Goal: Transaction & Acquisition: Purchase product/service

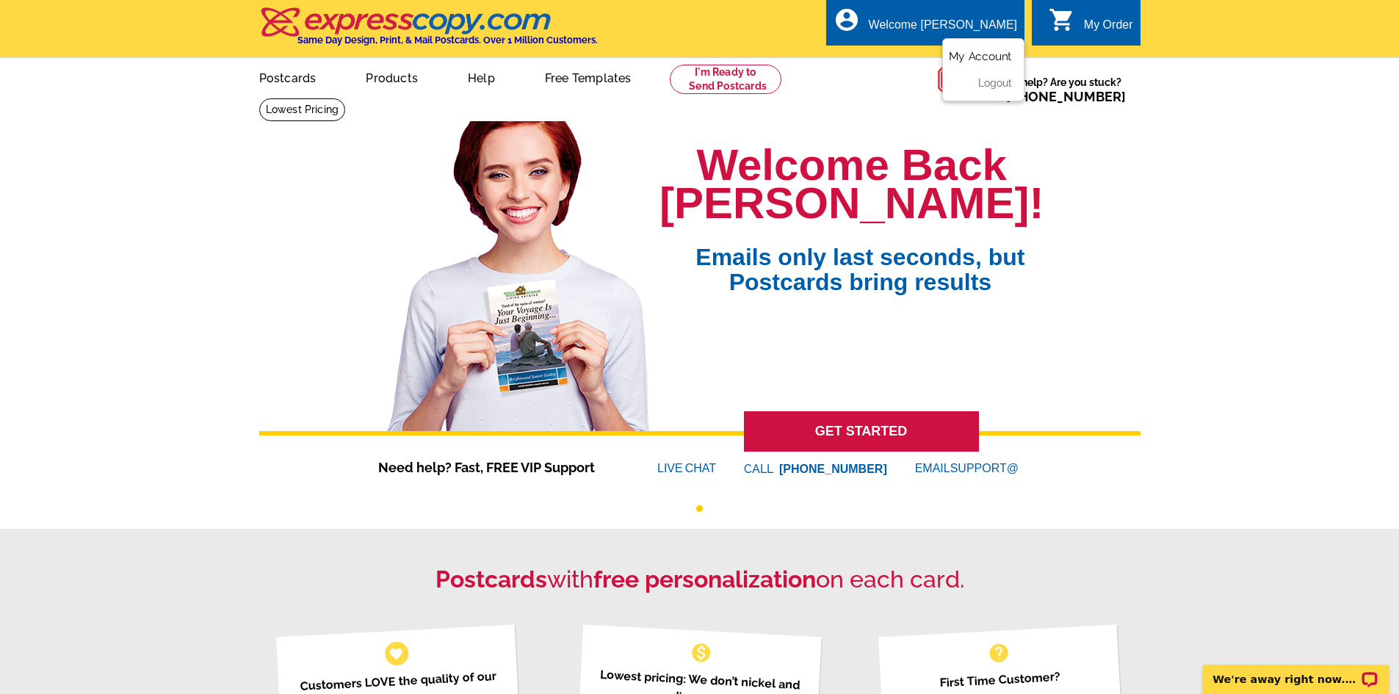
click at [962, 54] on link "My Account" at bounding box center [980, 56] width 63 height 13
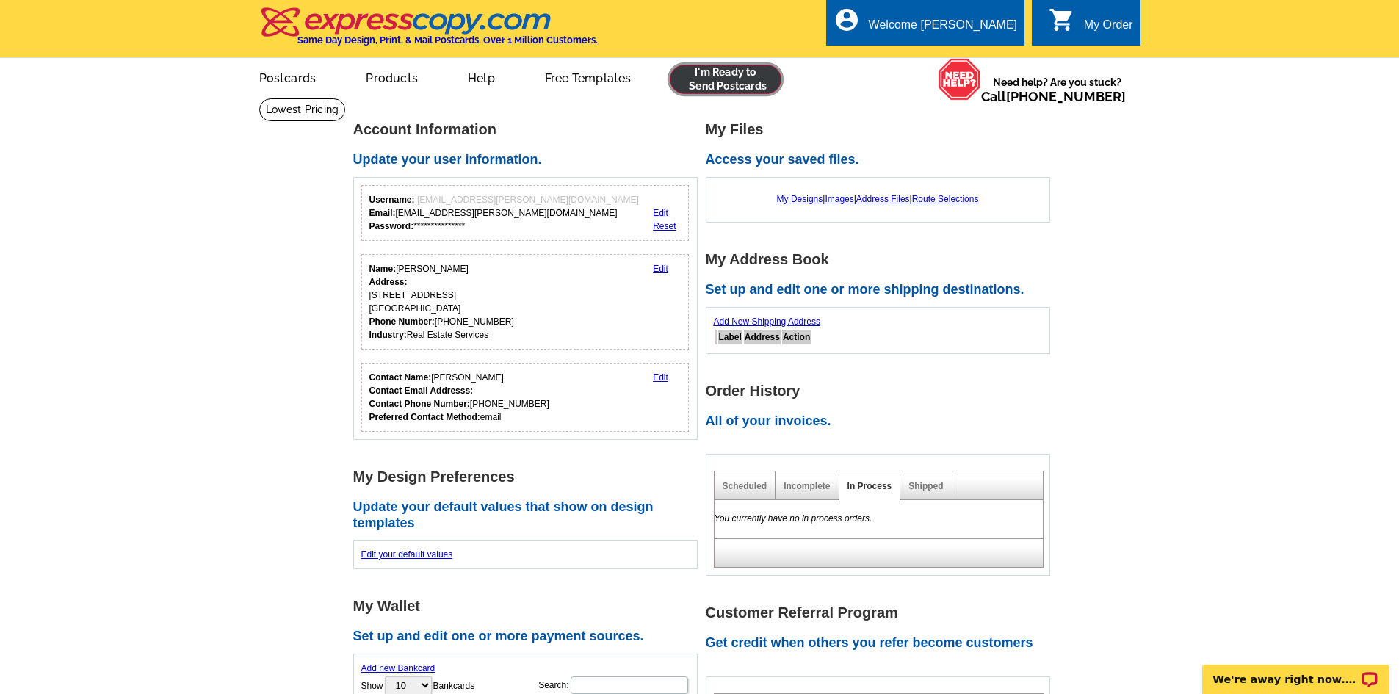
click at [733, 75] on link at bounding box center [726, 79] width 112 height 29
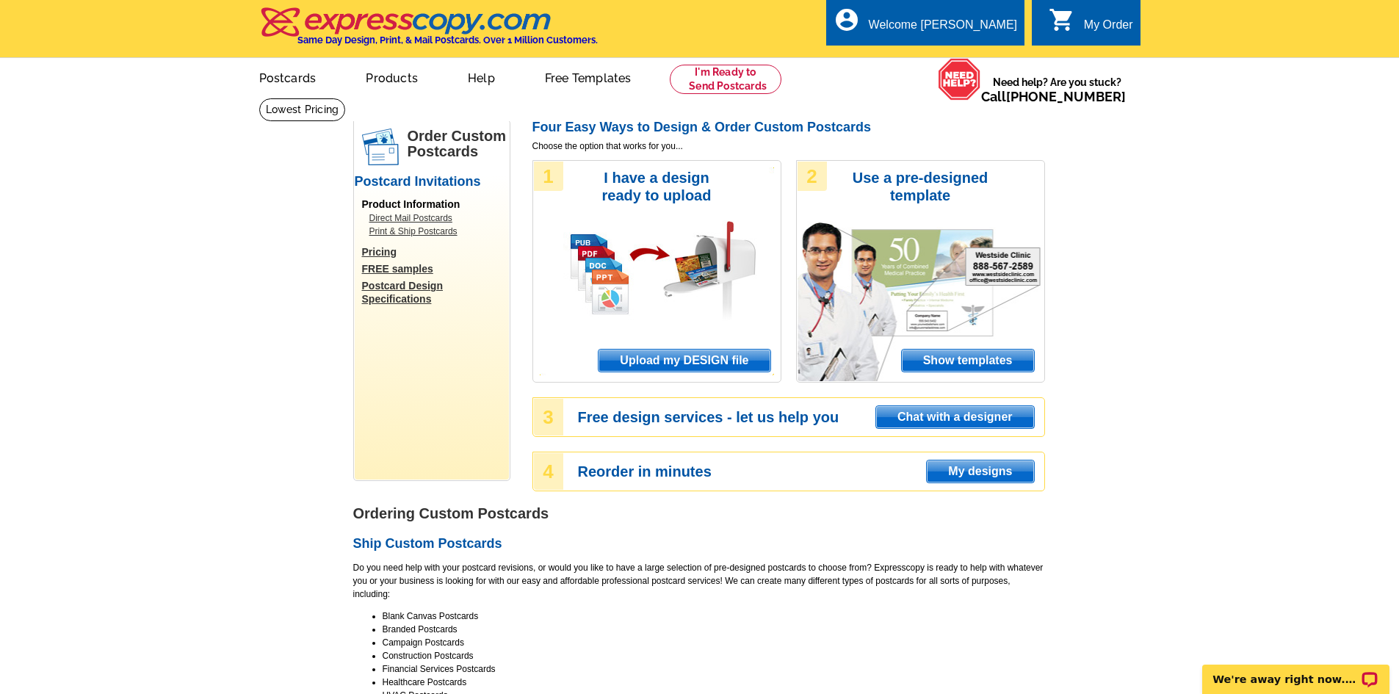
click at [651, 355] on span "Upload my DESIGN file" at bounding box center [683, 360] width 171 height 22
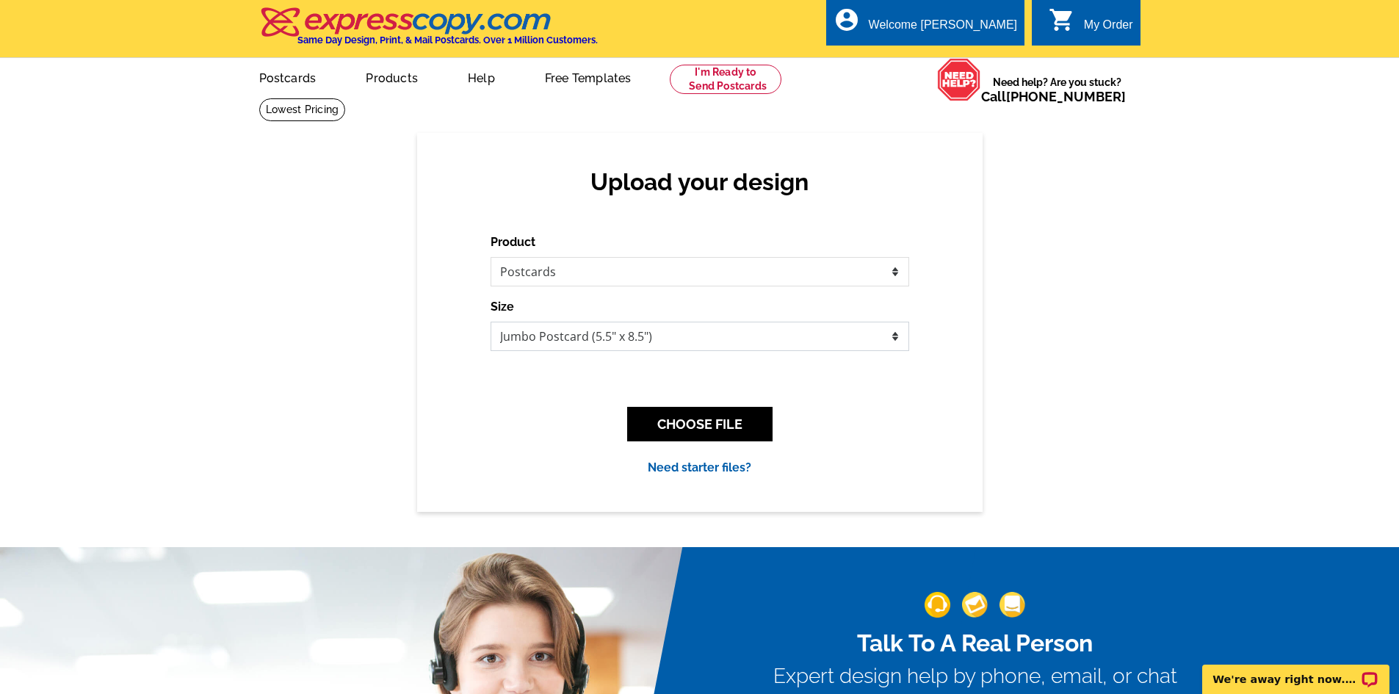
click at [647, 331] on select "Jumbo Postcard (5.5" x 8.5") Regular Postcard (4.25" x 5.6") Panoramic Postcard…" at bounding box center [699, 336] width 418 height 29
click at [703, 416] on button "CHOOSE FILE" at bounding box center [699, 424] width 145 height 35
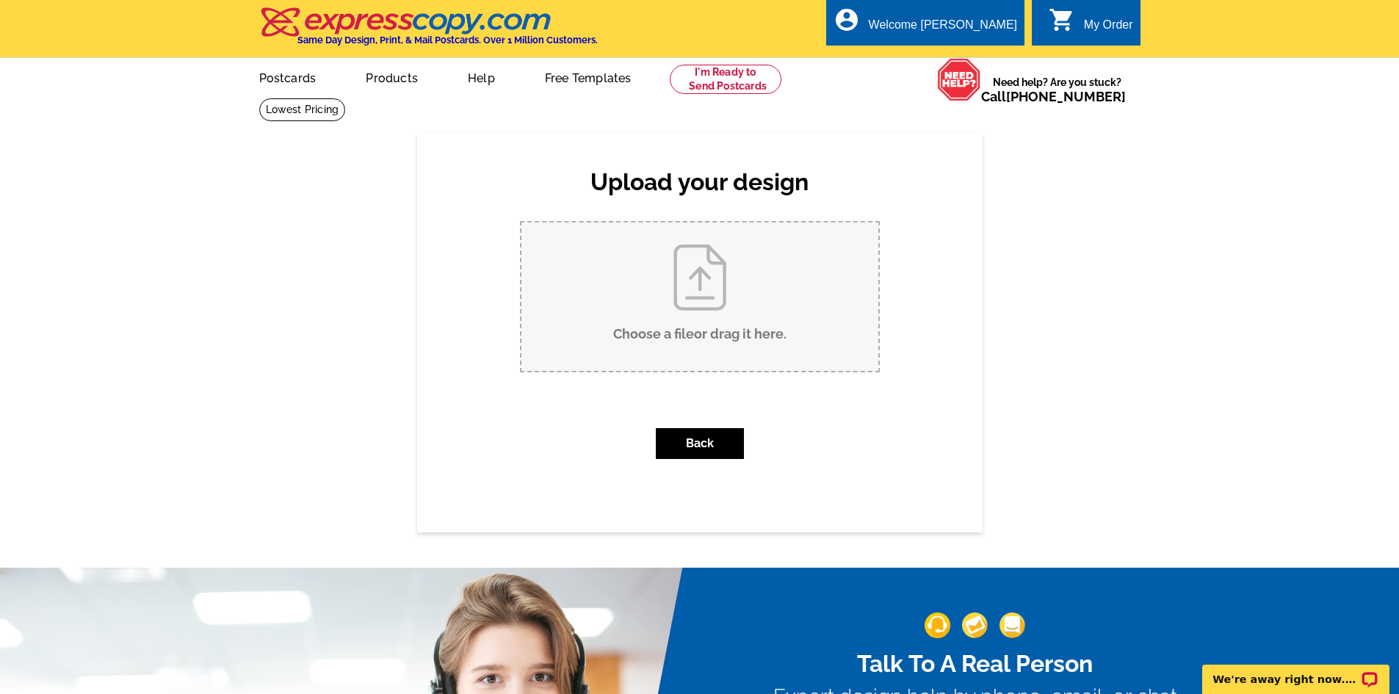
drag, startPoint x: 719, startPoint y: 319, endPoint x: 733, endPoint y: 343, distance: 27.0
click at [733, 343] on input "Choose a file or drag it here ." at bounding box center [699, 296] width 357 height 148
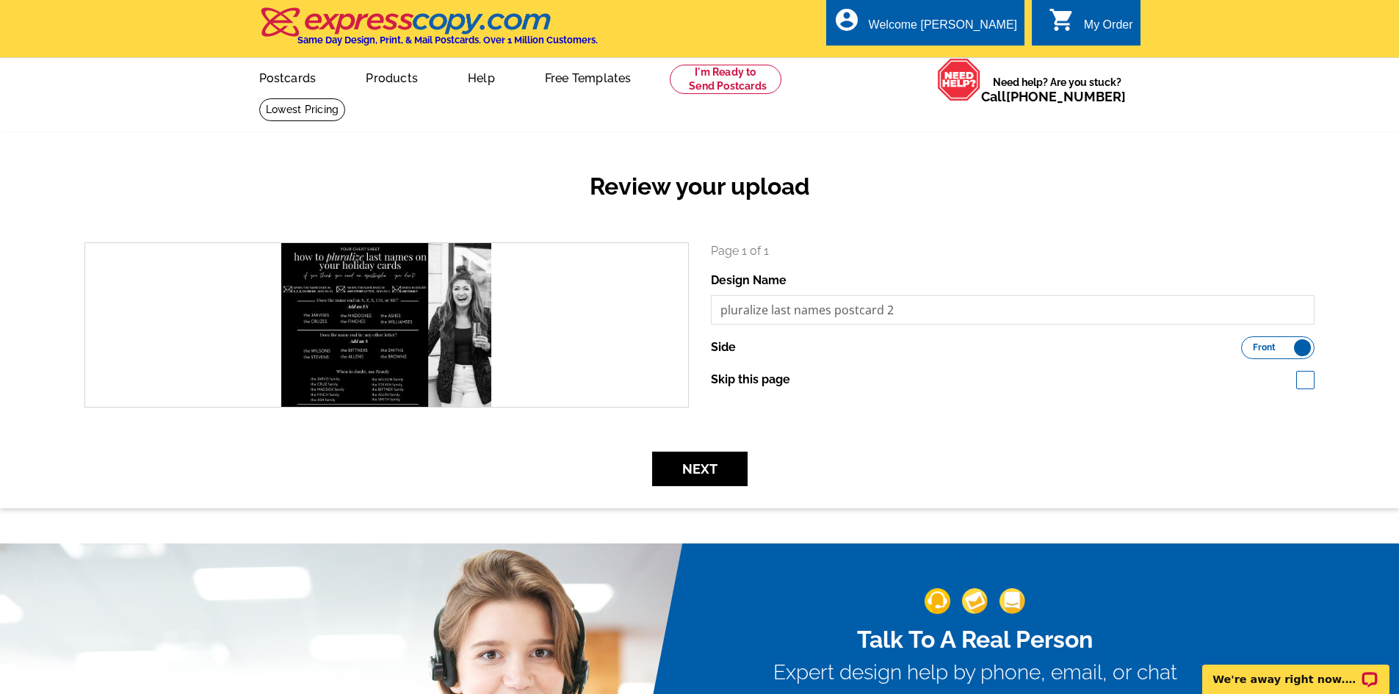
click at [1299, 347] on label "Front Back" at bounding box center [1277, 347] width 73 height 23
click at [1248, 344] on input "Front Back" at bounding box center [1248, 344] width 0 height 0
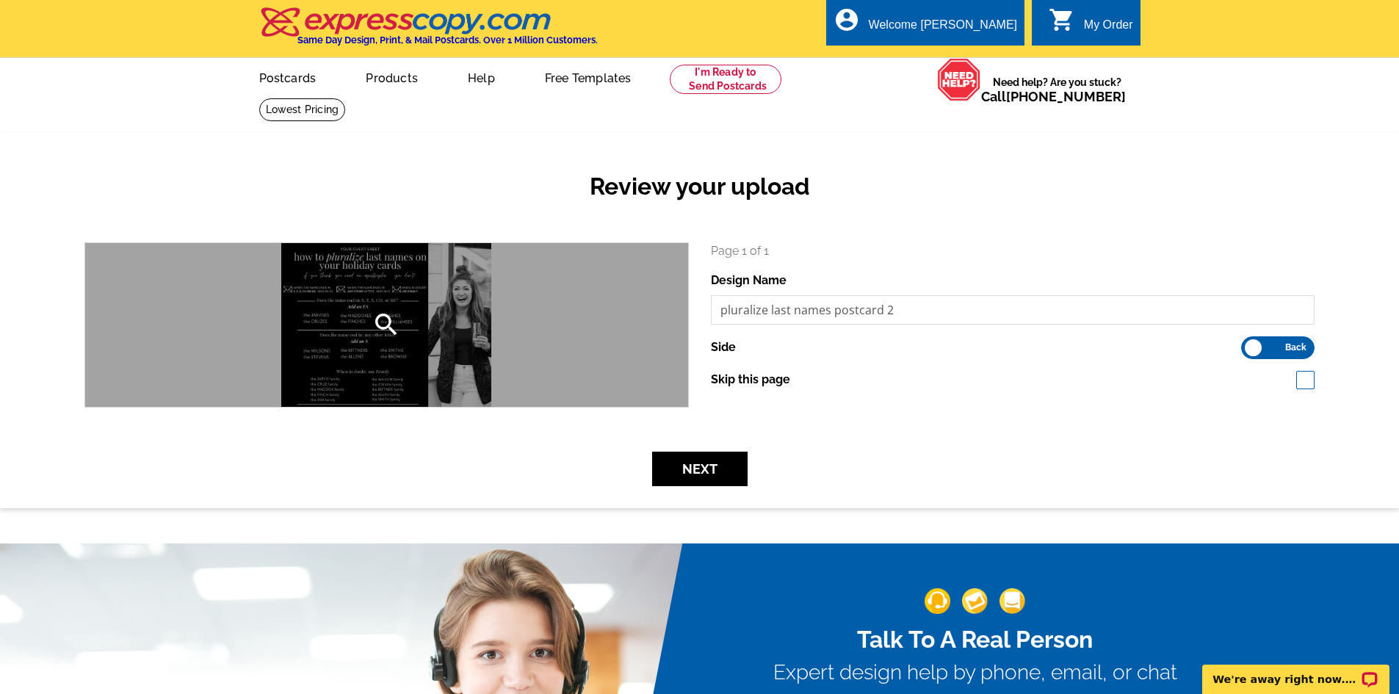
click at [634, 338] on div "search" at bounding box center [386, 325] width 603 height 164
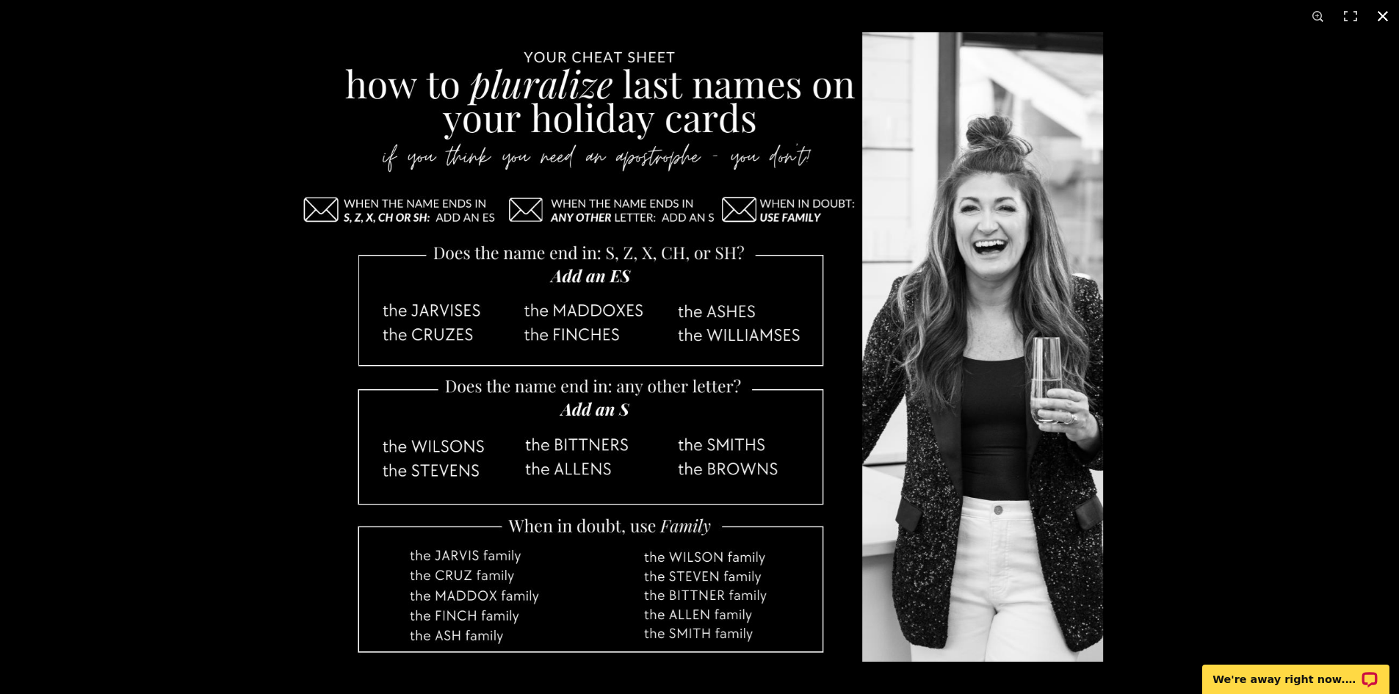
click at [1381, 8] on button at bounding box center [1382, 16] width 32 height 32
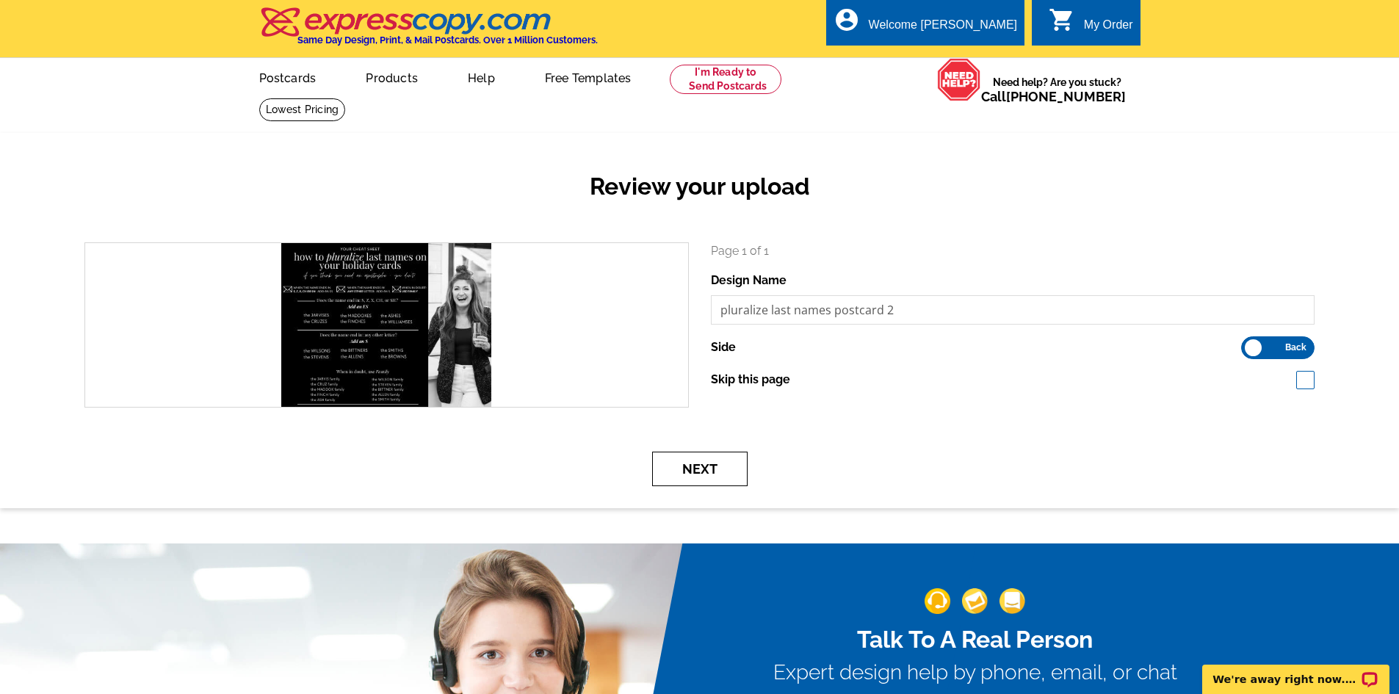
click at [690, 474] on button "Next" at bounding box center [699, 469] width 95 height 35
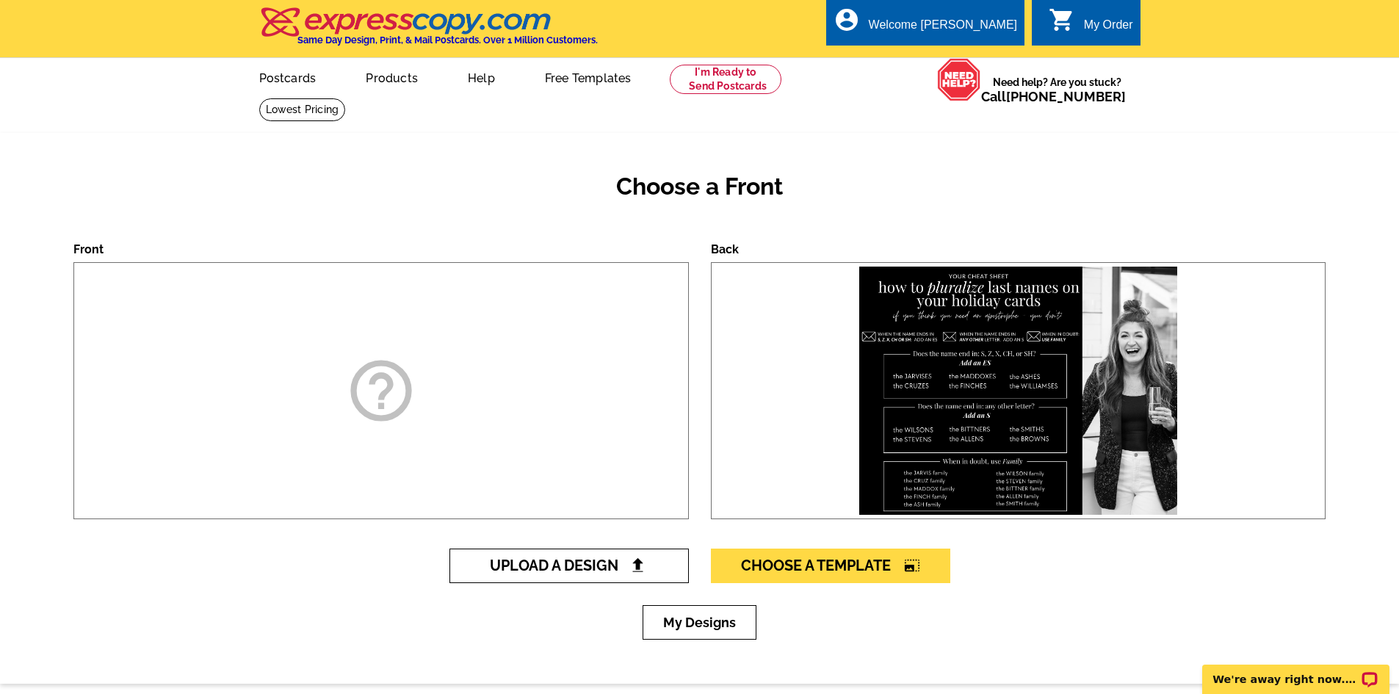
click at [625, 562] on span "Upload A Design" at bounding box center [569, 565] width 158 height 18
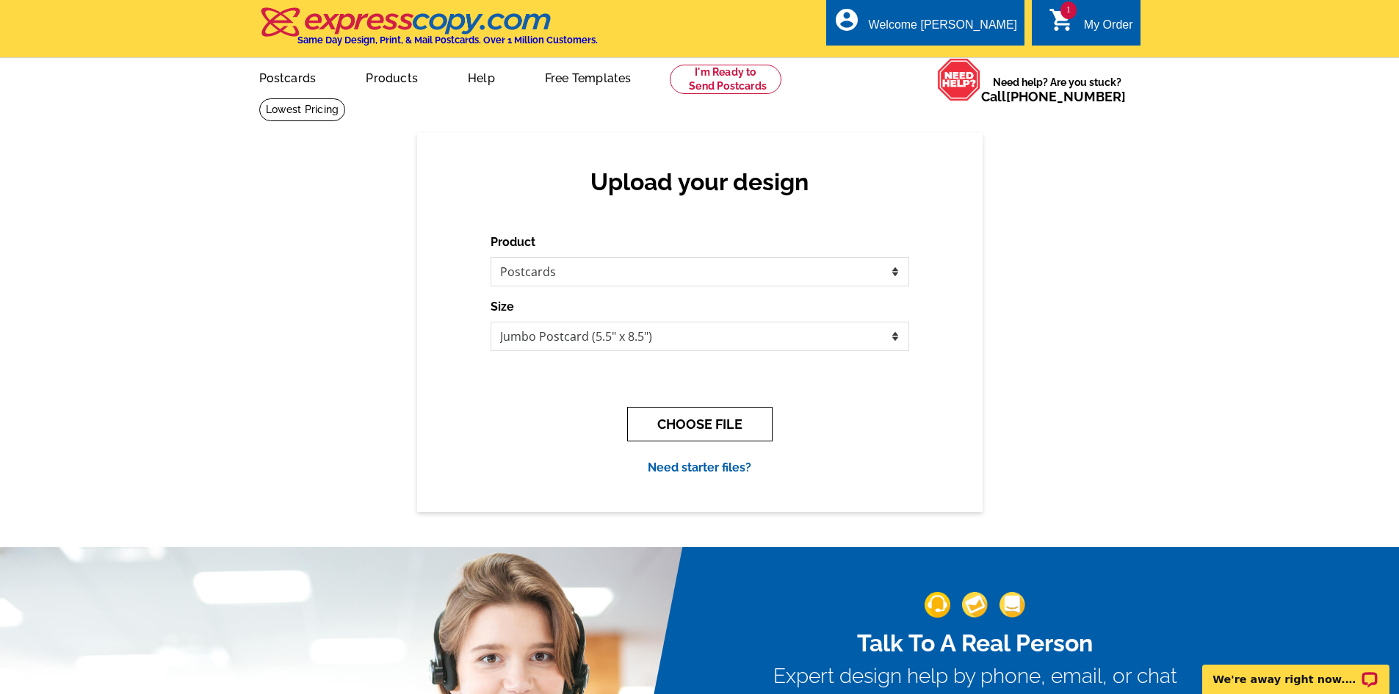
click at [683, 424] on button "CHOOSE FILE" at bounding box center [699, 424] width 145 height 35
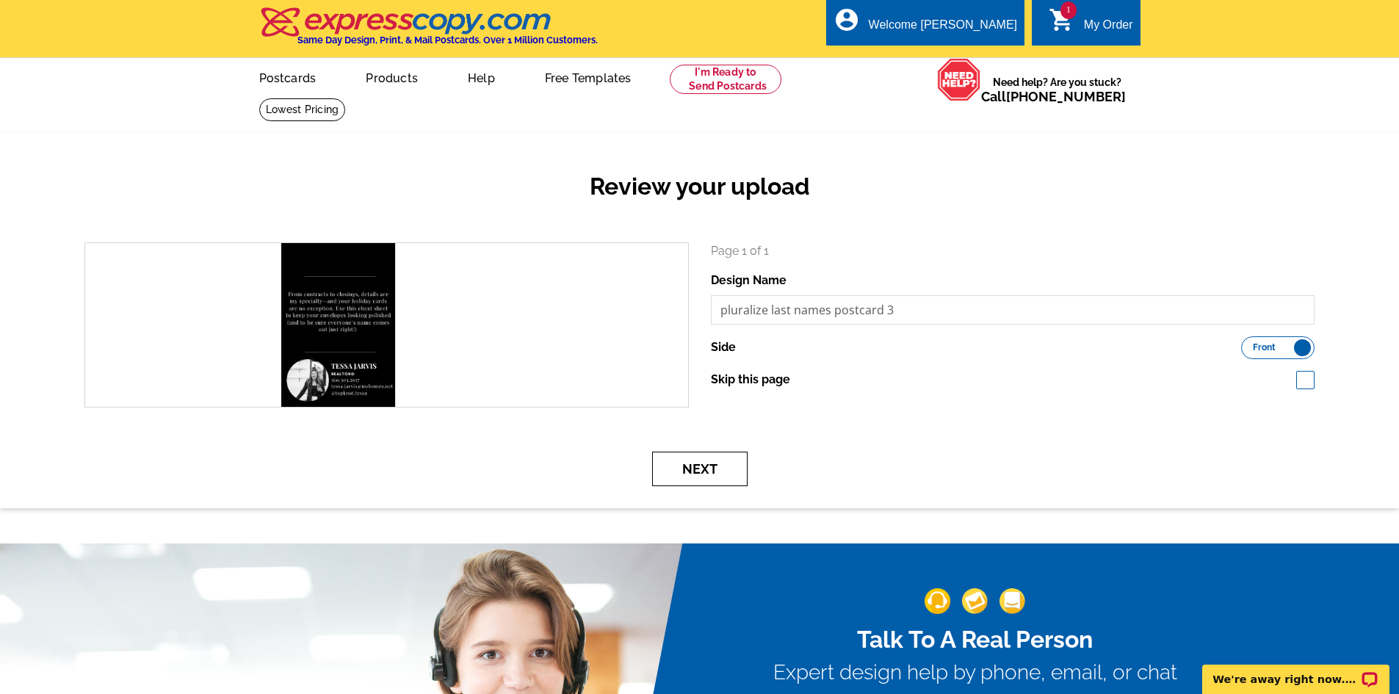
drag, startPoint x: 687, startPoint y: 468, endPoint x: 697, endPoint y: 438, distance: 31.8
click at [697, 438] on form "search Page 1 of 1 Design Name pluralize last names postcard 3 Side Front Back …" at bounding box center [699, 364] width 1252 height 244
click at [1254, 349] on span "Front" at bounding box center [1263, 347] width 23 height 7
click at [1248, 344] on input "Front Back" at bounding box center [1248, 344] width 0 height 0
click at [703, 465] on button "Next" at bounding box center [699, 469] width 95 height 35
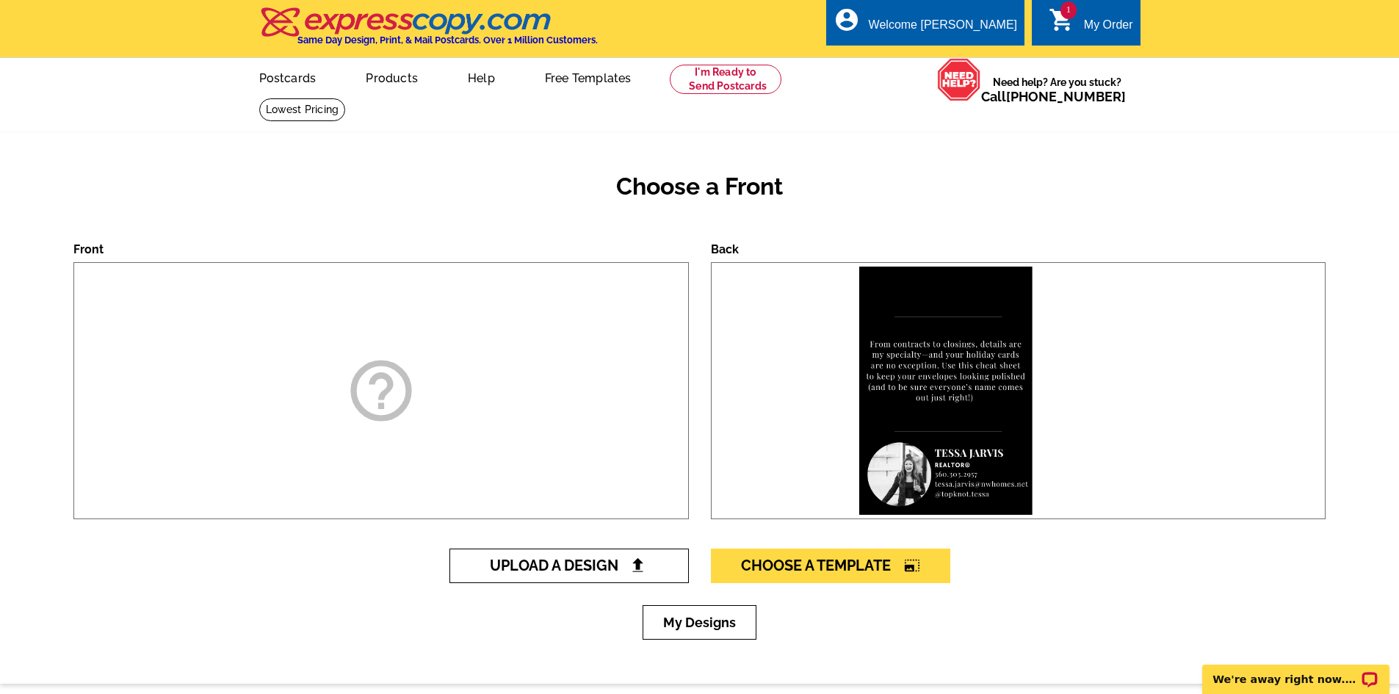
click at [595, 574] on span "Upload A Design" at bounding box center [569, 565] width 158 height 18
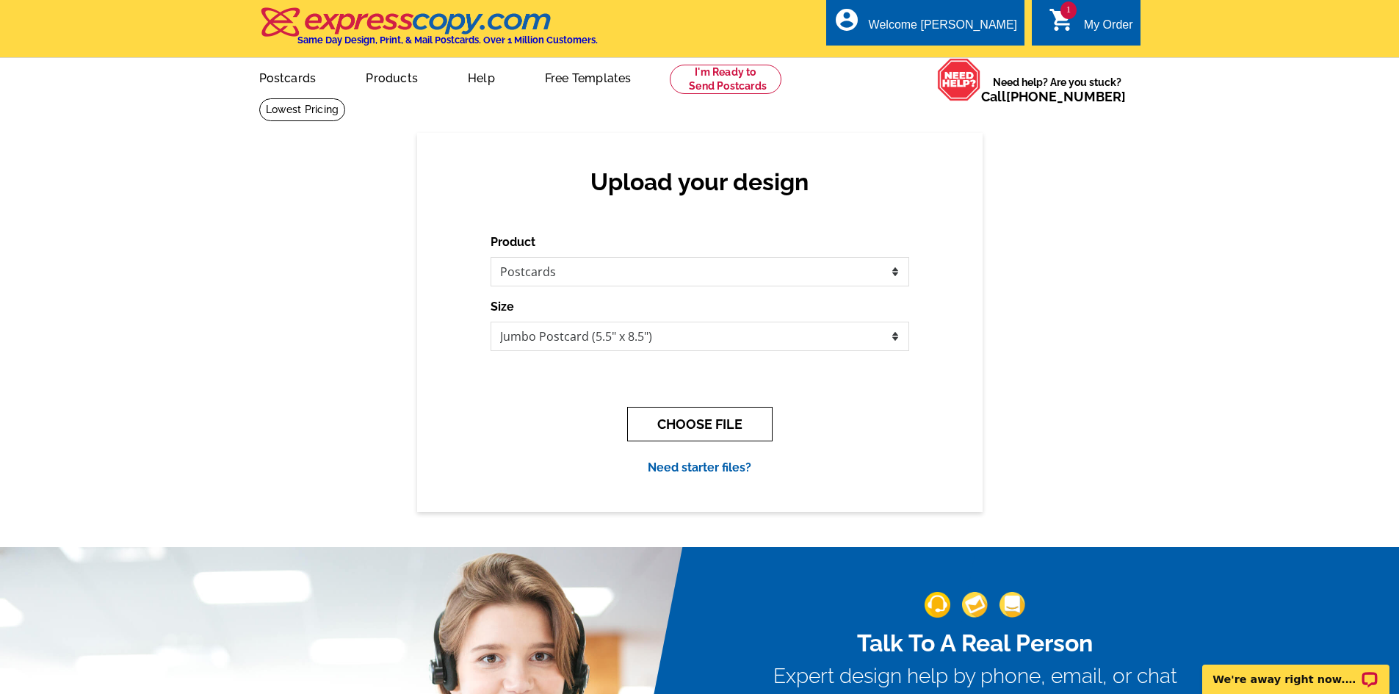
click at [651, 427] on button "CHOOSE FILE" at bounding box center [699, 424] width 145 height 35
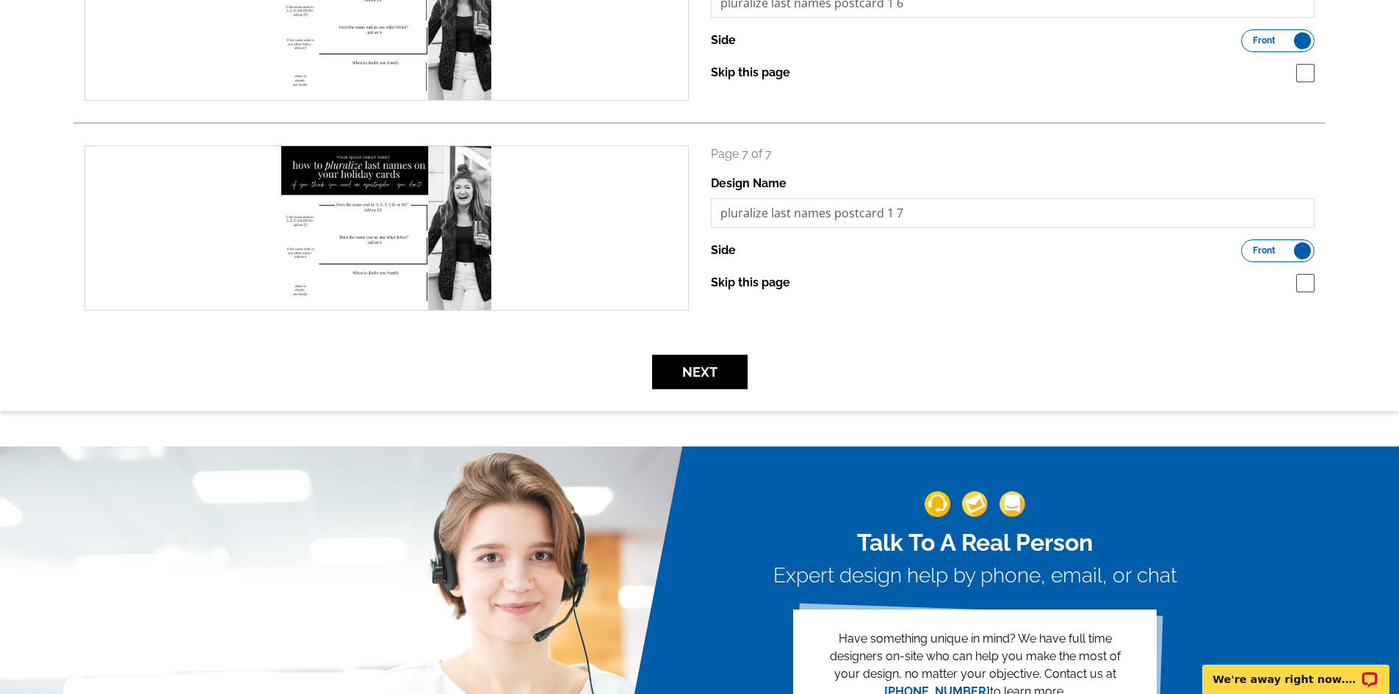
scroll to position [1175, 0]
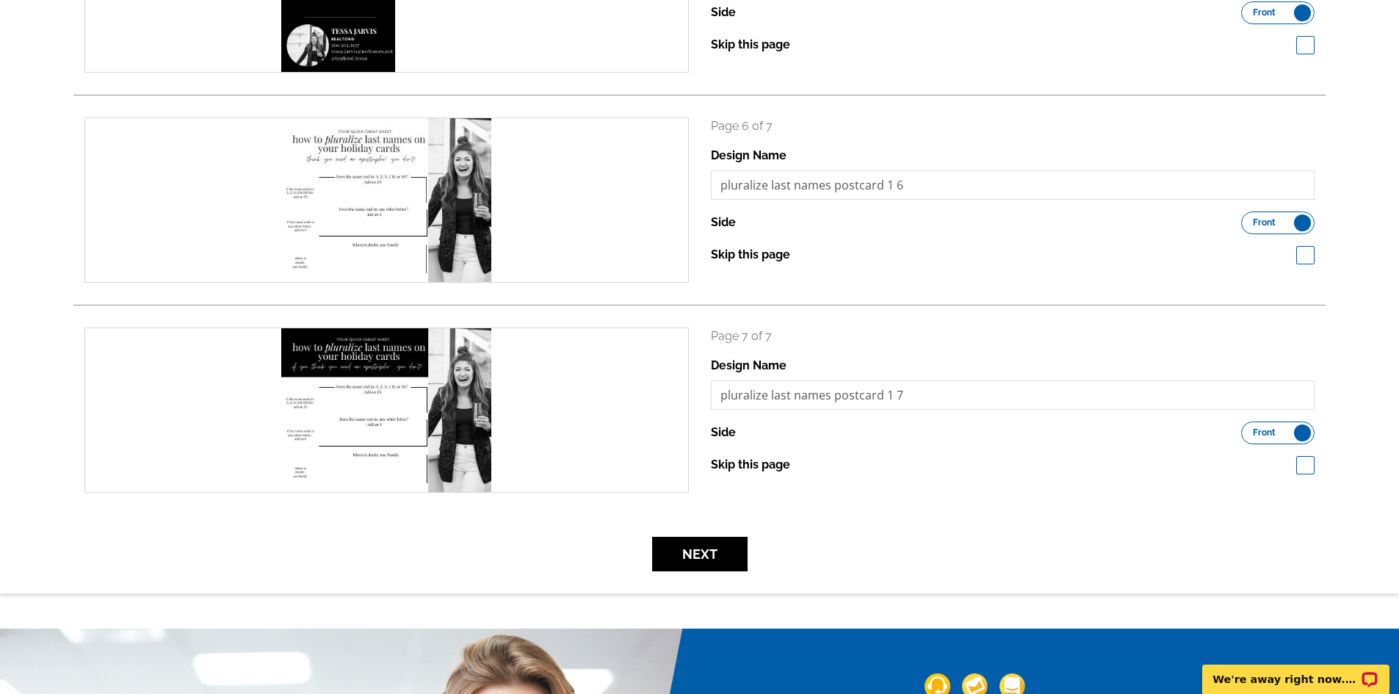
click at [736, 465] on label "Skip this page" at bounding box center [750, 465] width 79 height 18
click at [793, 465] on input "Skip this page" at bounding box center [798, 464] width 10 height 10
checkbox input "true"
click at [776, 258] on label "Skip this page" at bounding box center [750, 255] width 79 height 18
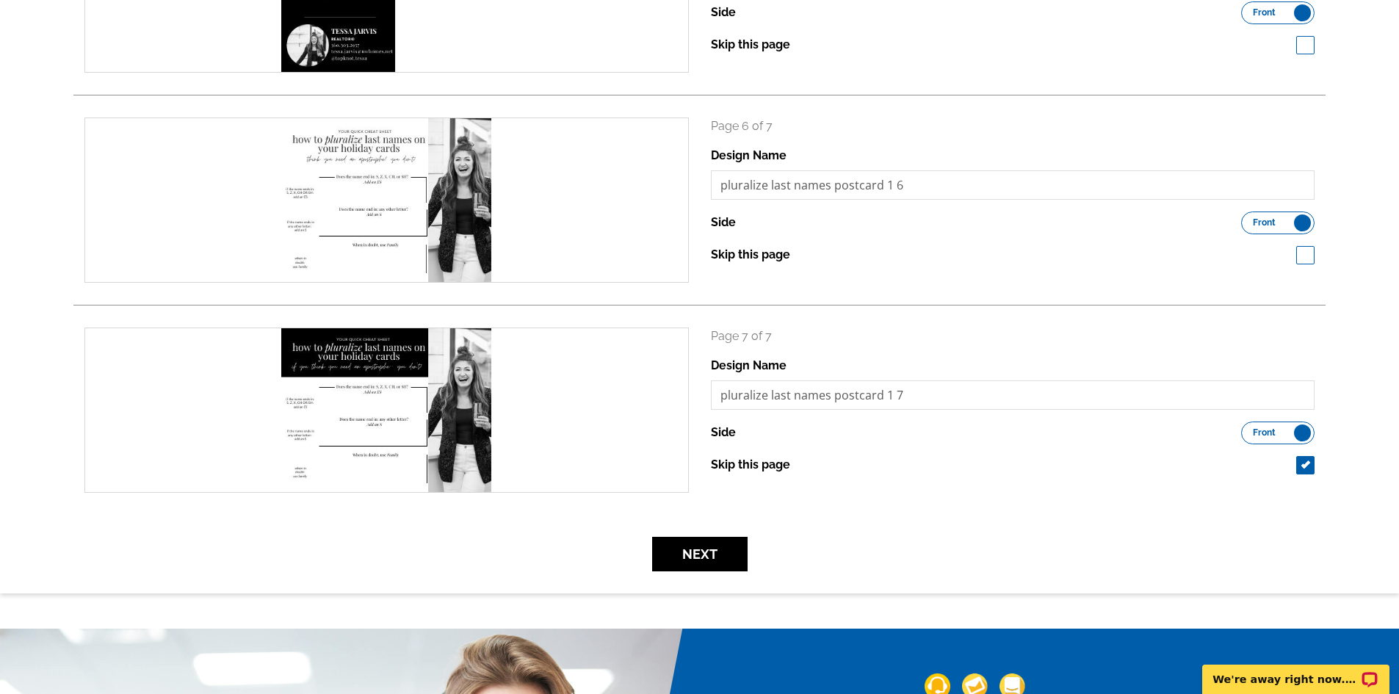
click at [793, 258] on input "Skip this page" at bounding box center [798, 254] width 10 height 10
checkbox input "true"
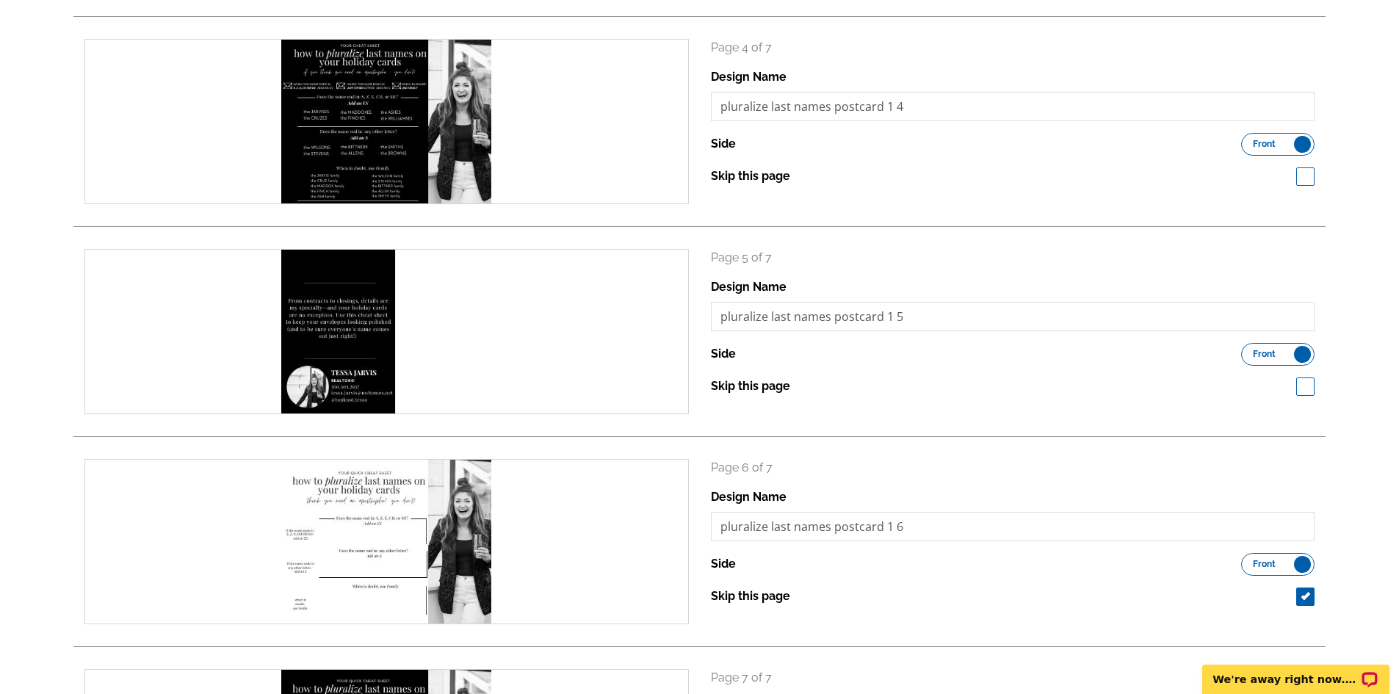
scroll to position [808, 0]
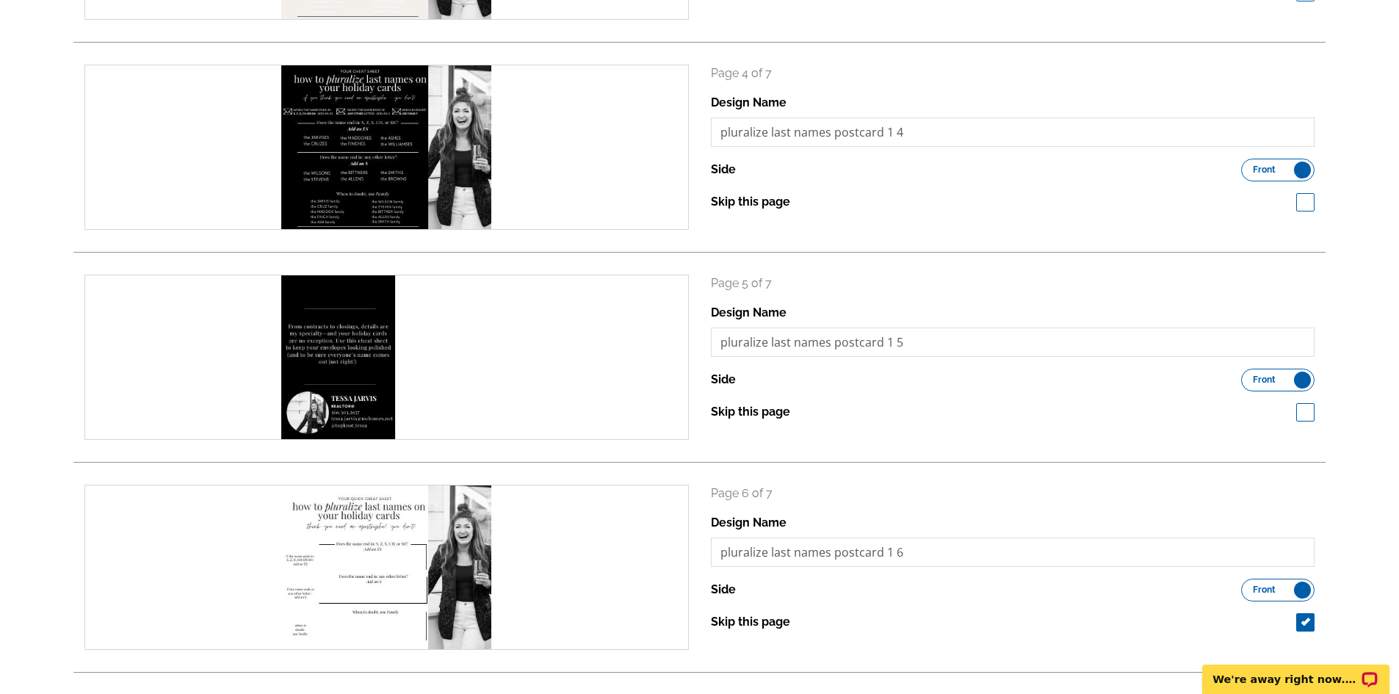
click at [1269, 381] on span "Front" at bounding box center [1263, 379] width 23 height 7
click at [1248, 376] on input "Front Back" at bounding box center [1248, 376] width 0 height 0
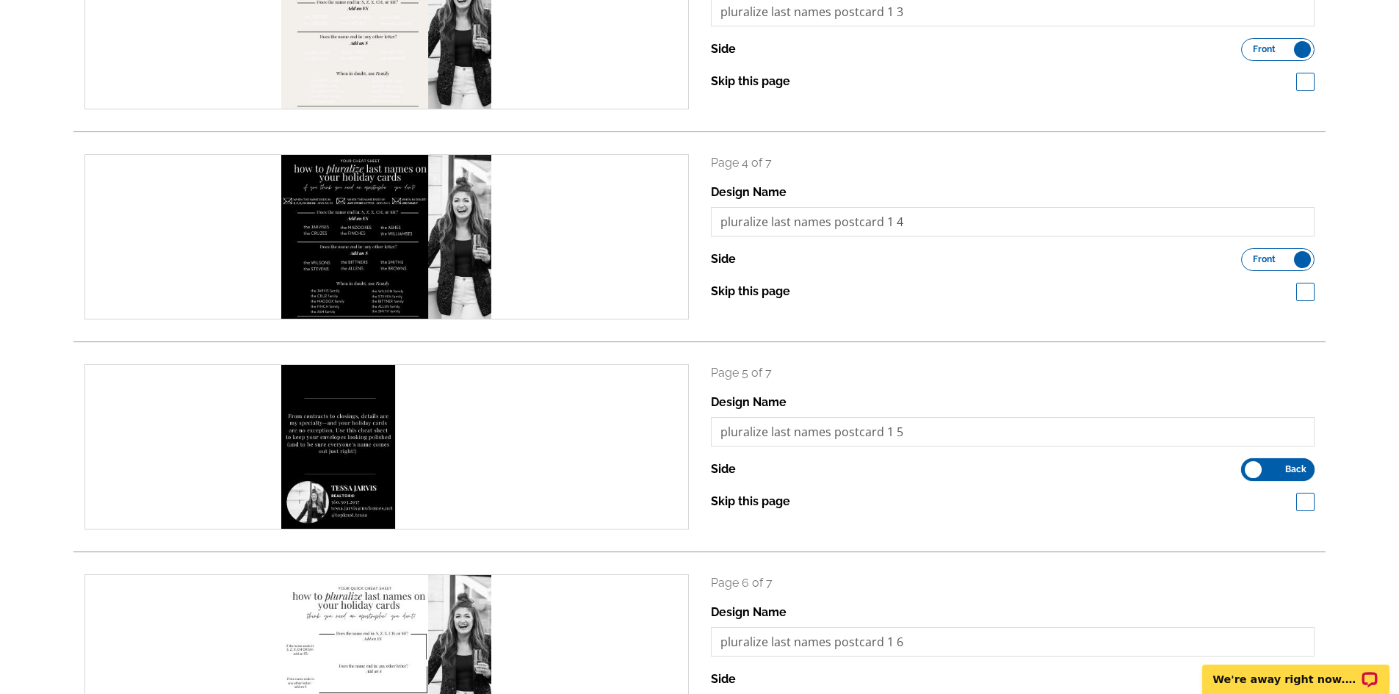
scroll to position [587, 0]
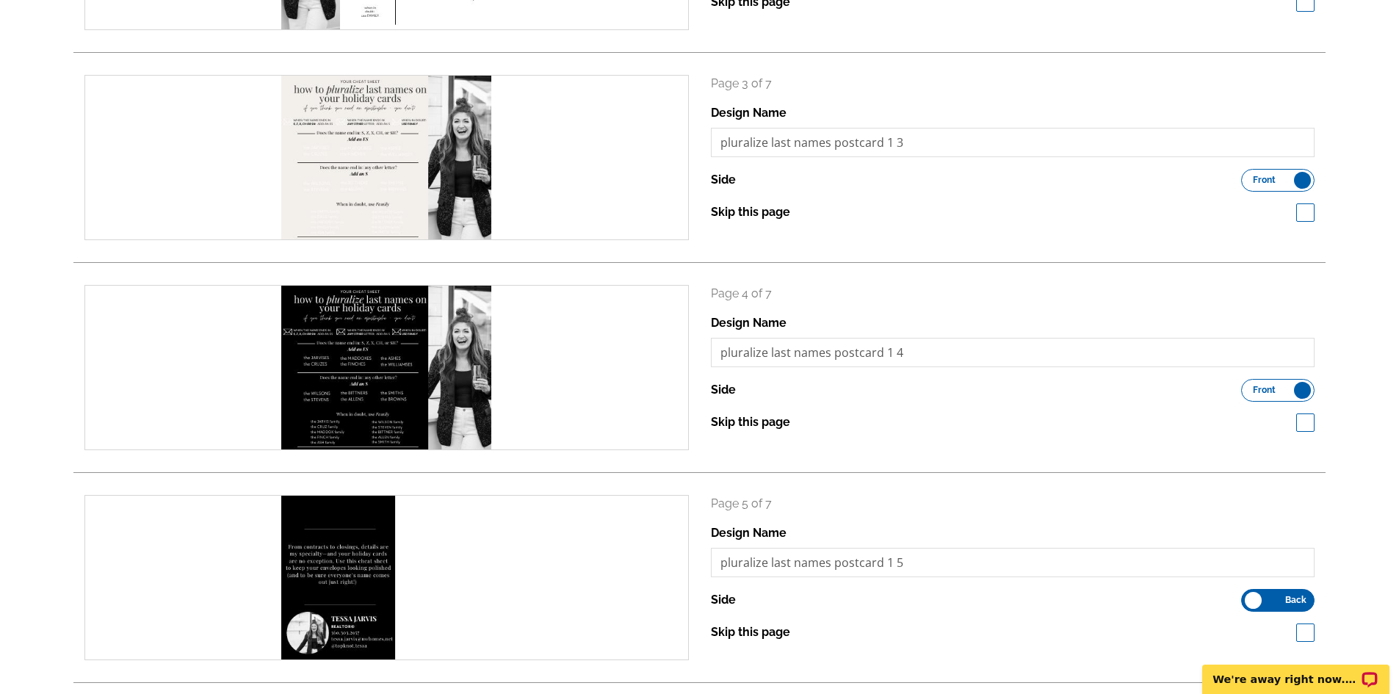
click at [1294, 214] on div "Skip this page" at bounding box center [1013, 212] width 604 height 18
click at [1305, 216] on span at bounding box center [1305, 212] width 18 height 18
checkbox input "true"
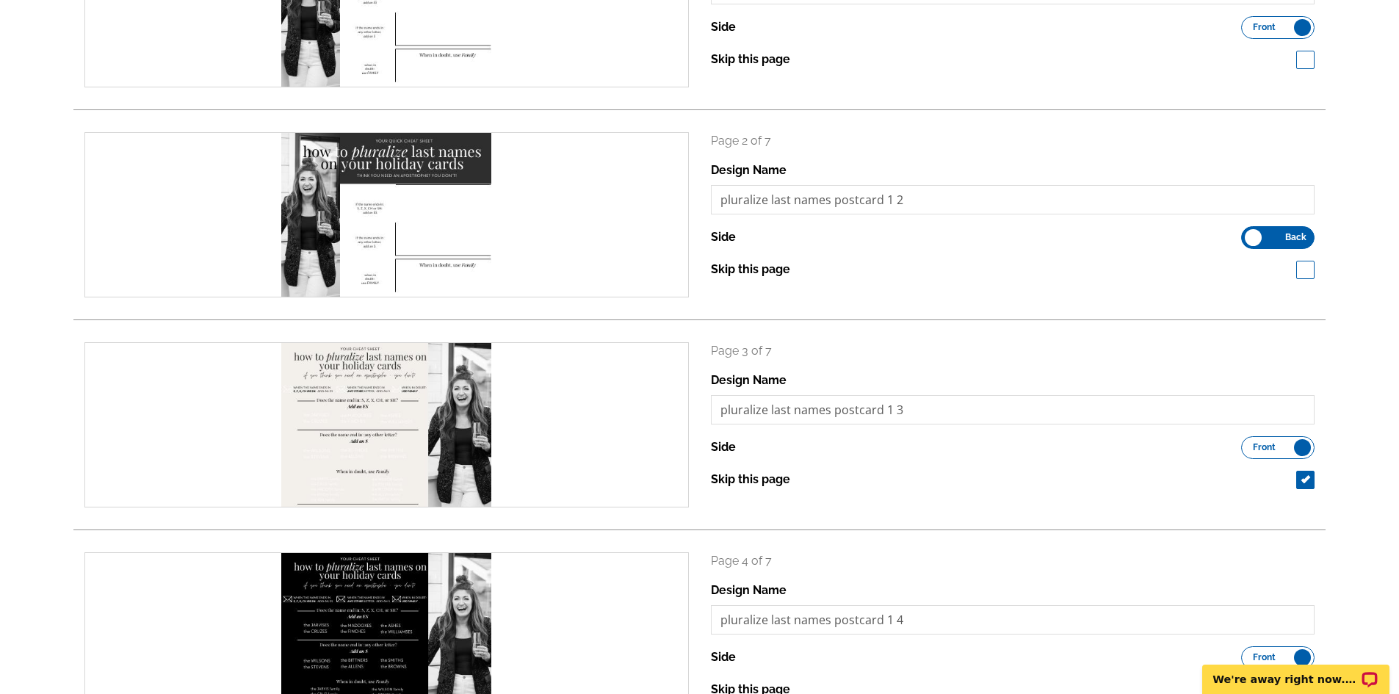
scroll to position [220, 0]
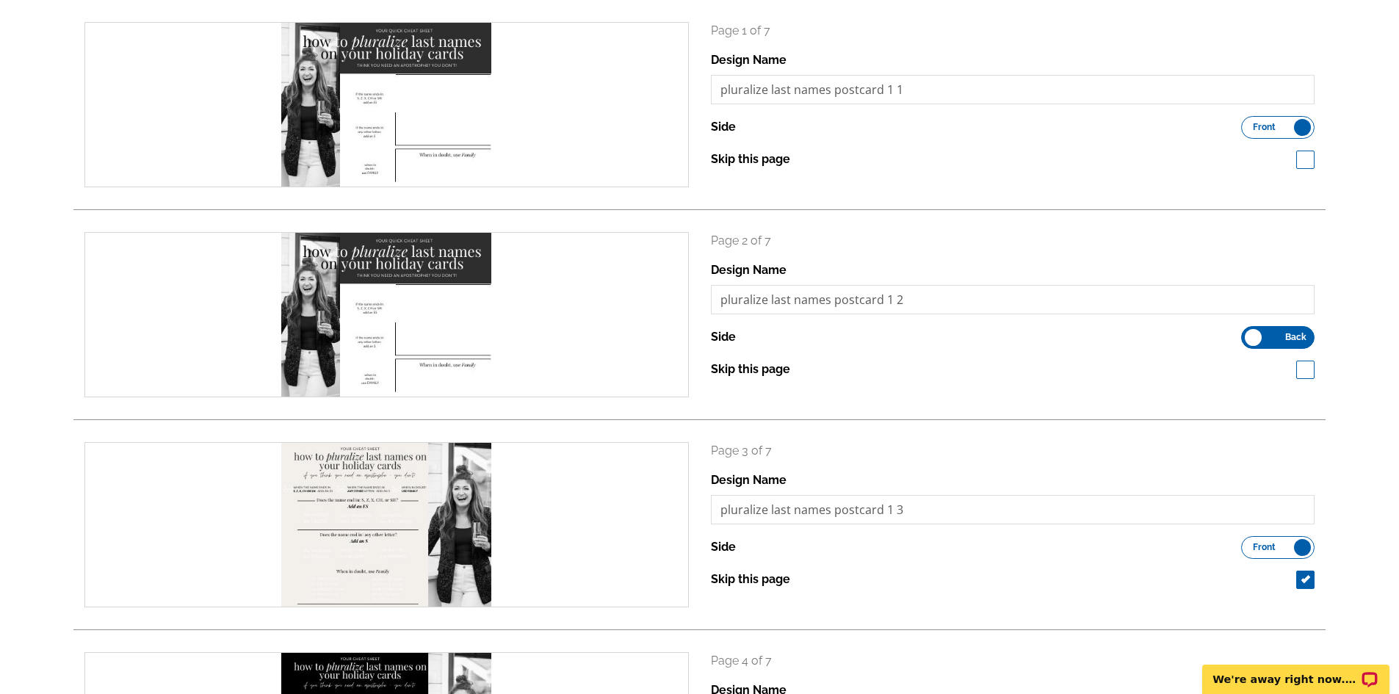
click at [1294, 366] on div "Skip this page" at bounding box center [1013, 369] width 604 height 18
click at [1302, 369] on span at bounding box center [1305, 369] width 18 height 18
checkbox input "true"
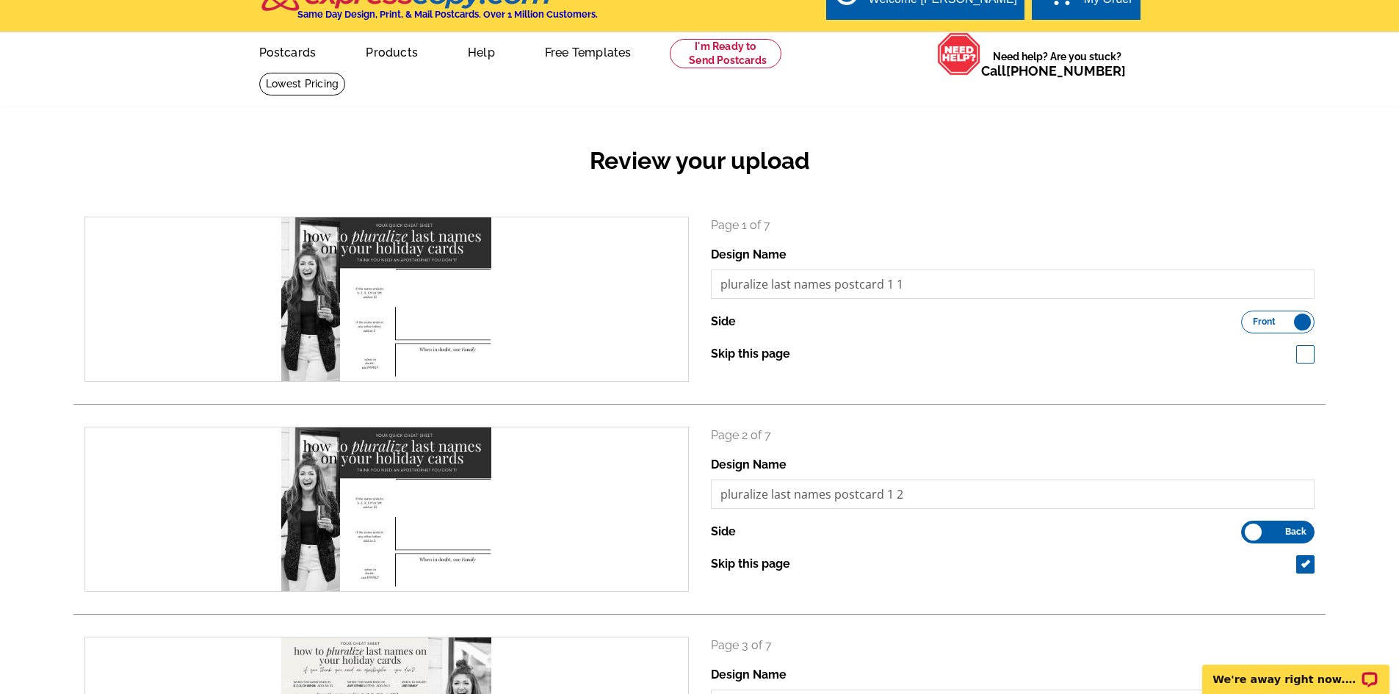
scroll to position [0, 0]
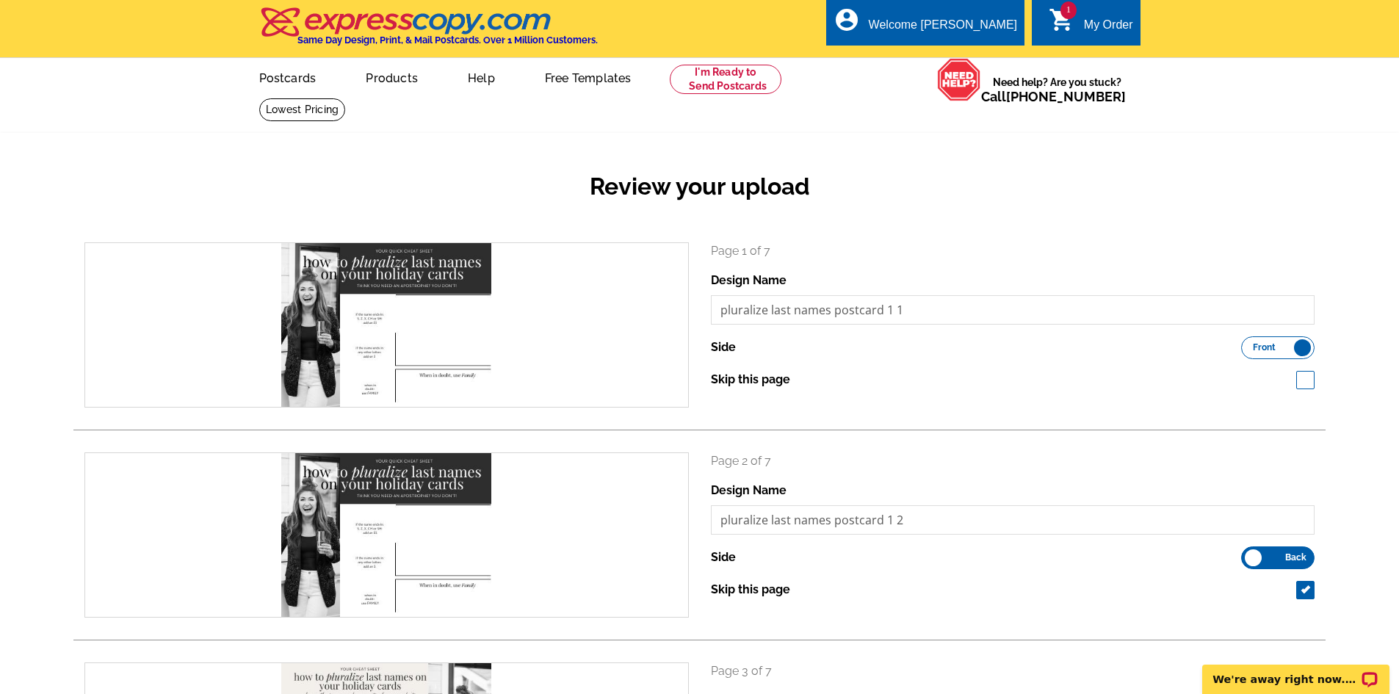
click at [1305, 380] on span at bounding box center [1305, 380] width 18 height 18
checkbox input "true"
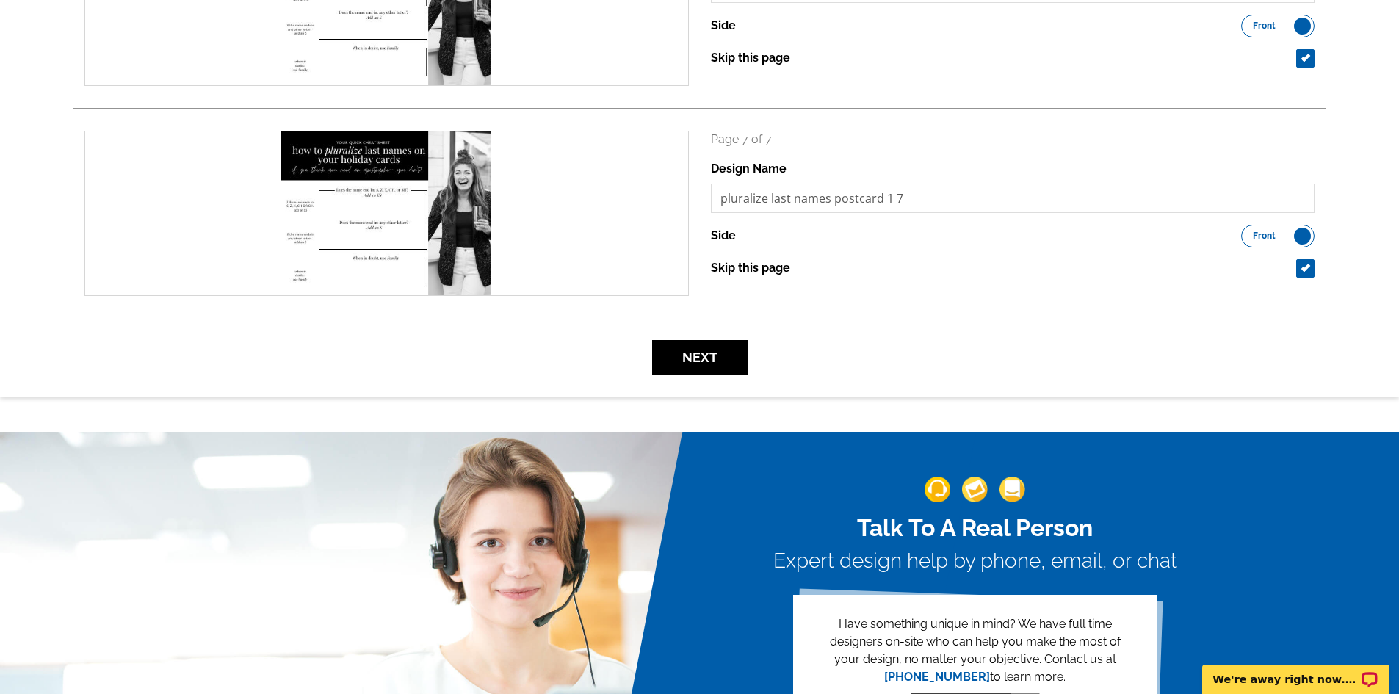
scroll to position [1468, 0]
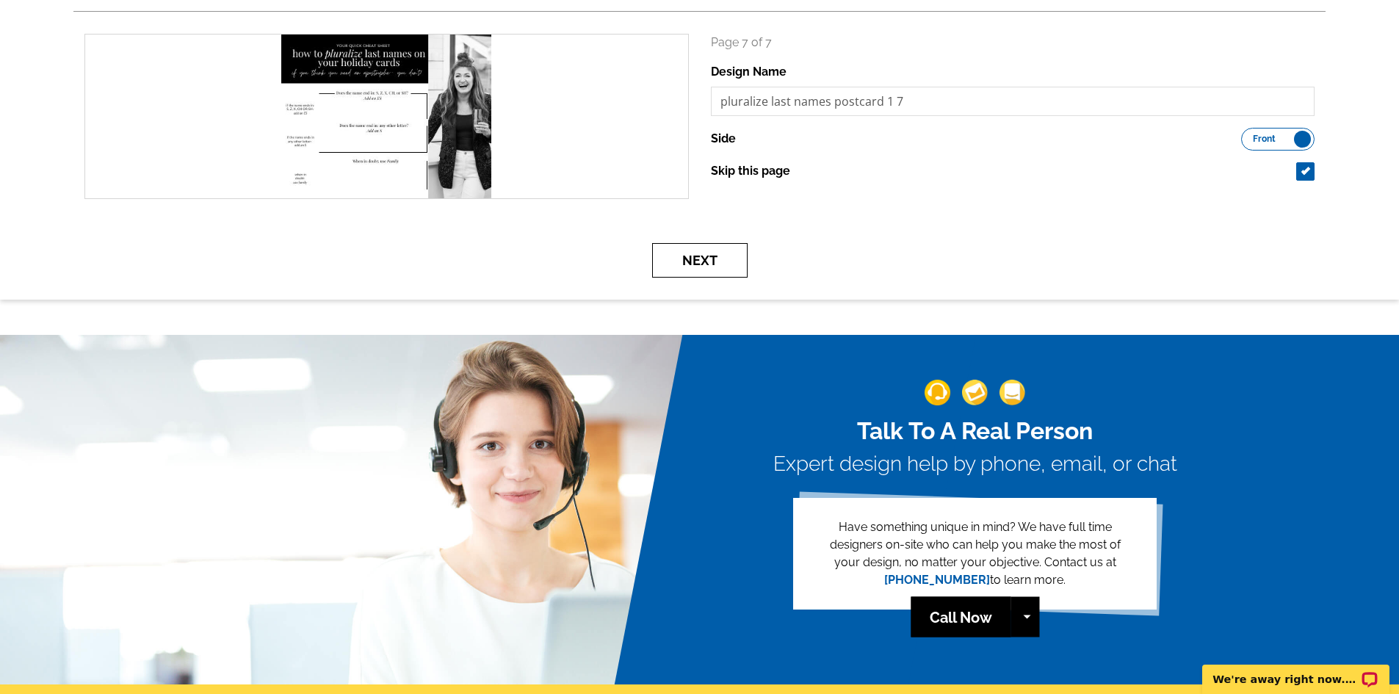
click at [687, 266] on button "Next" at bounding box center [699, 260] width 95 height 35
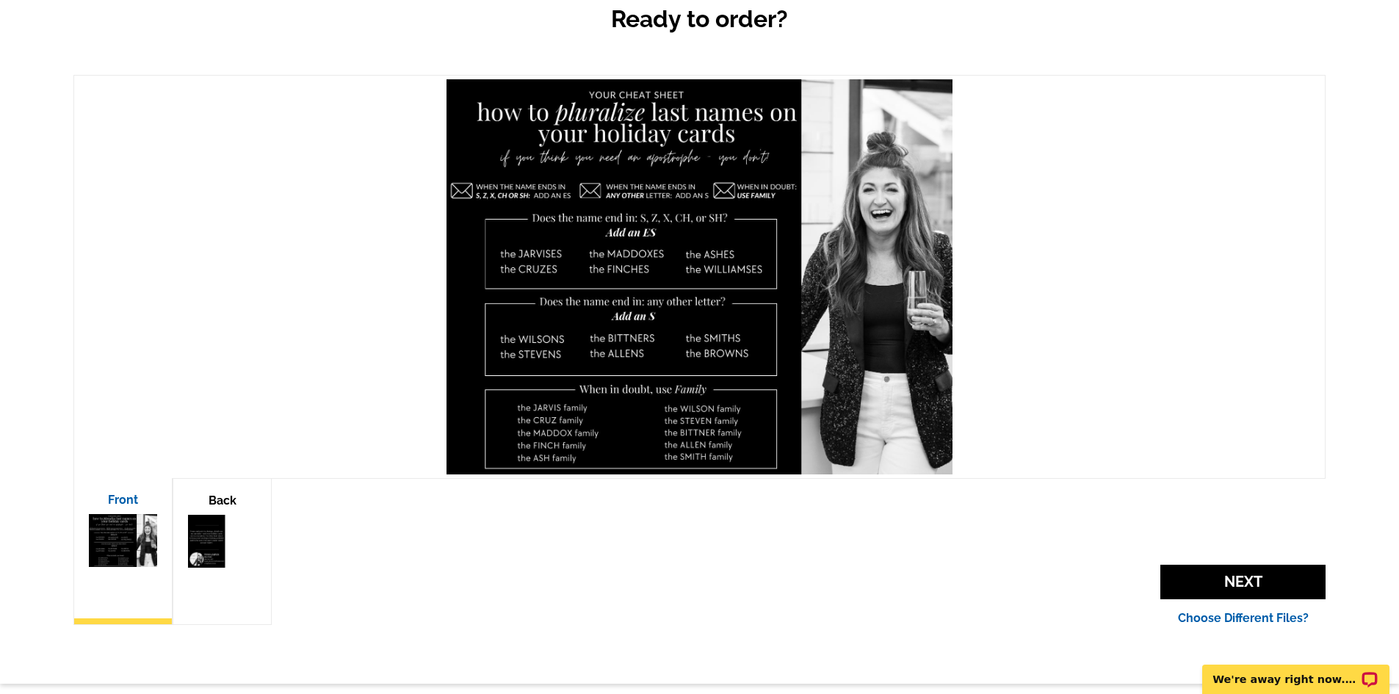
scroll to position [367, 0]
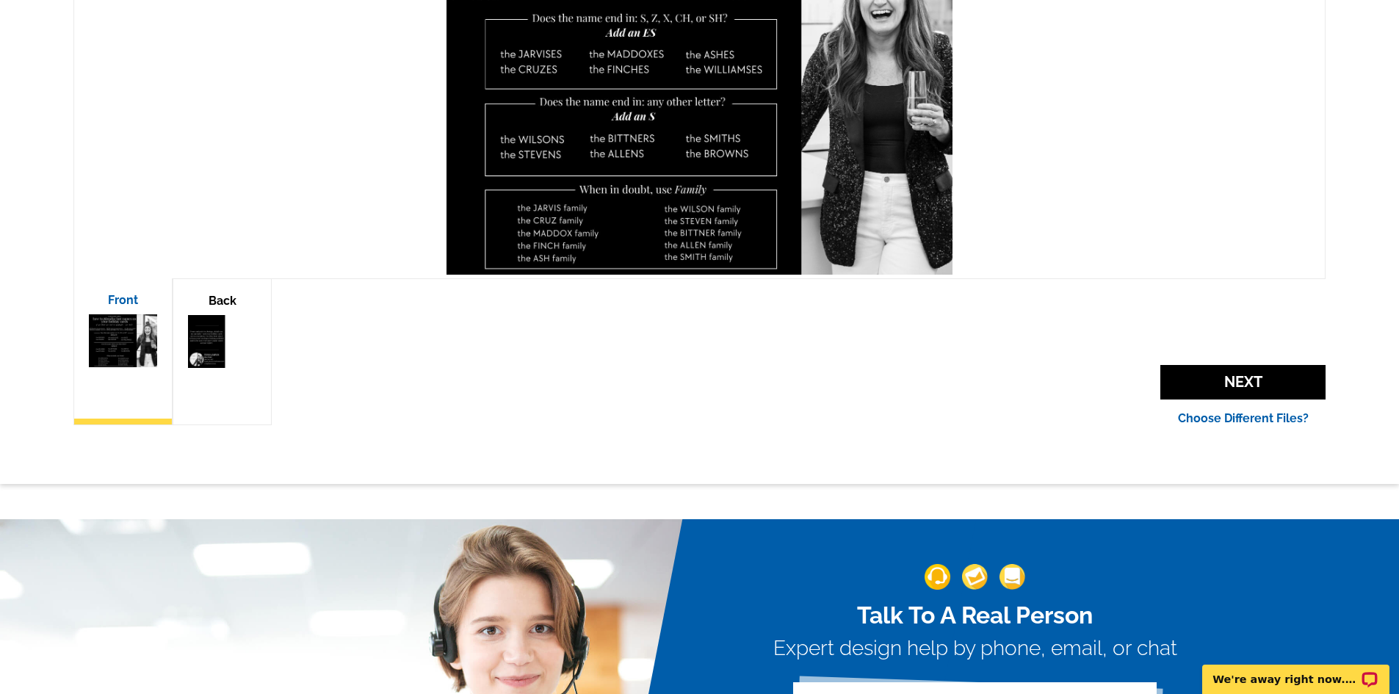
click at [188, 374] on div "Back" at bounding box center [222, 351] width 99 height 147
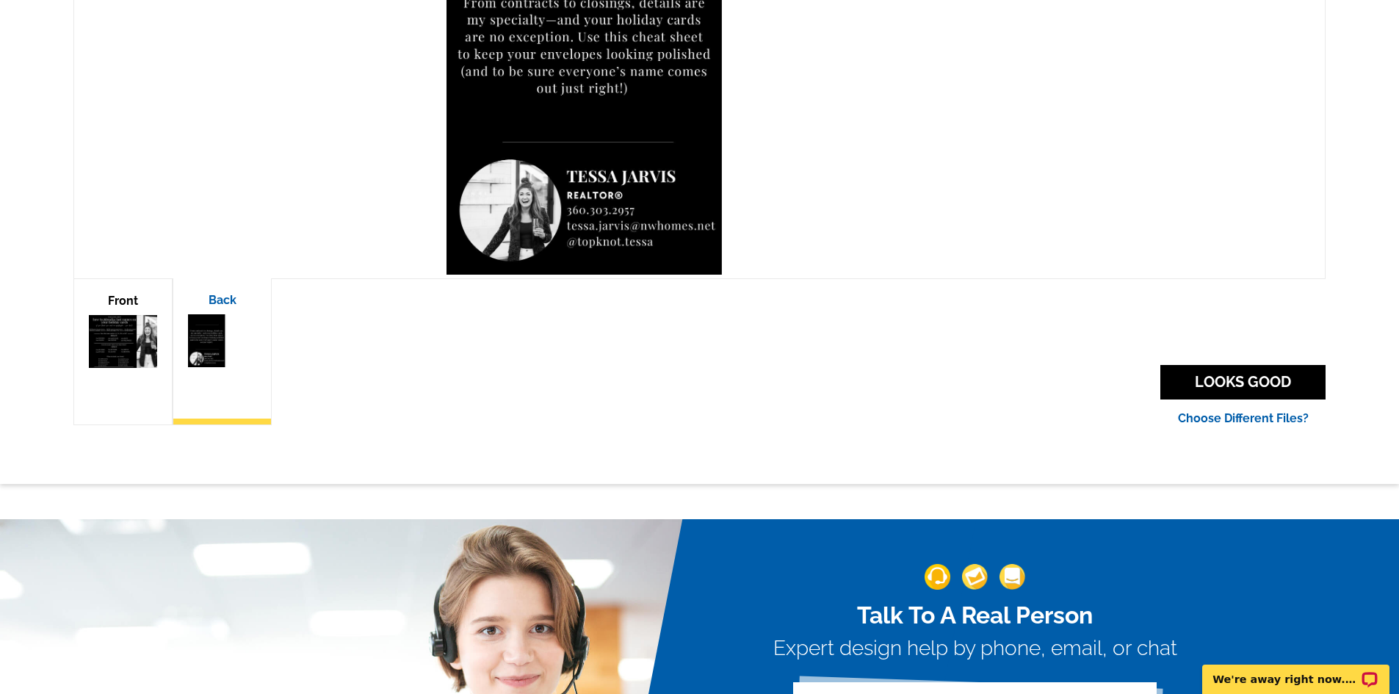
click at [118, 364] on img at bounding box center [123, 342] width 68 height 54
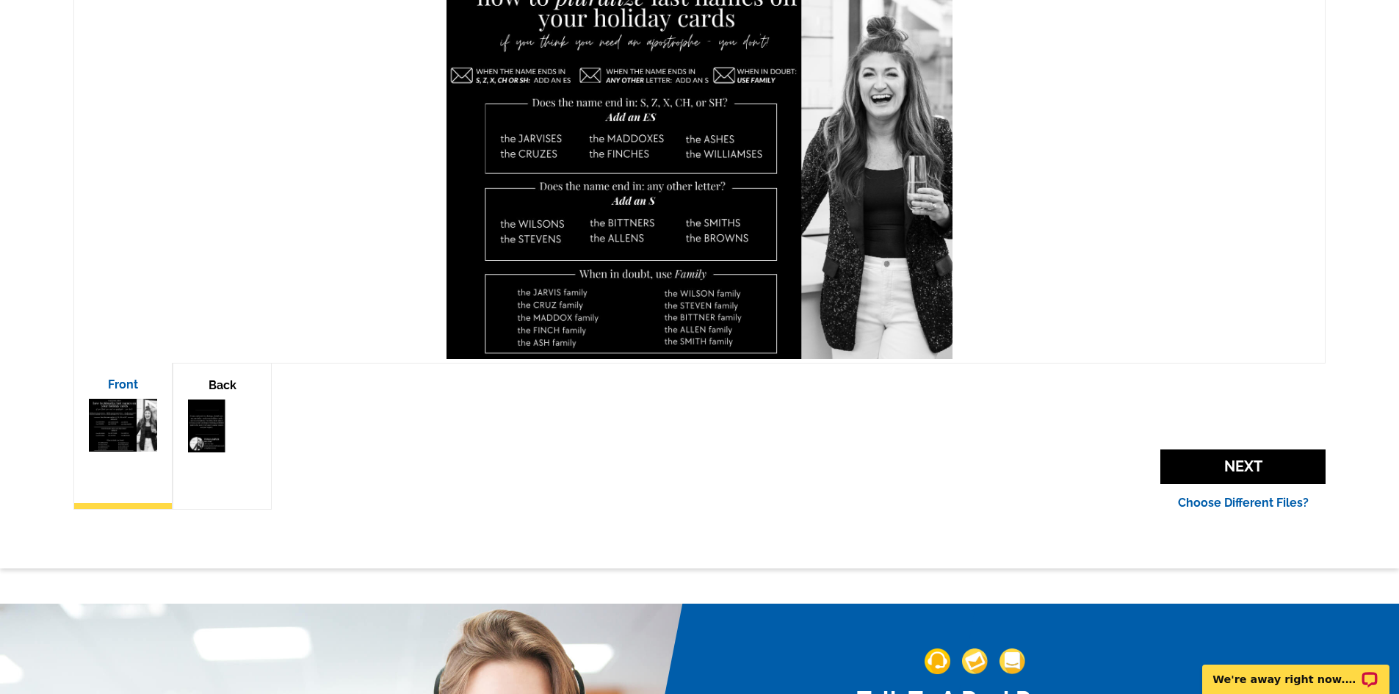
scroll to position [294, 0]
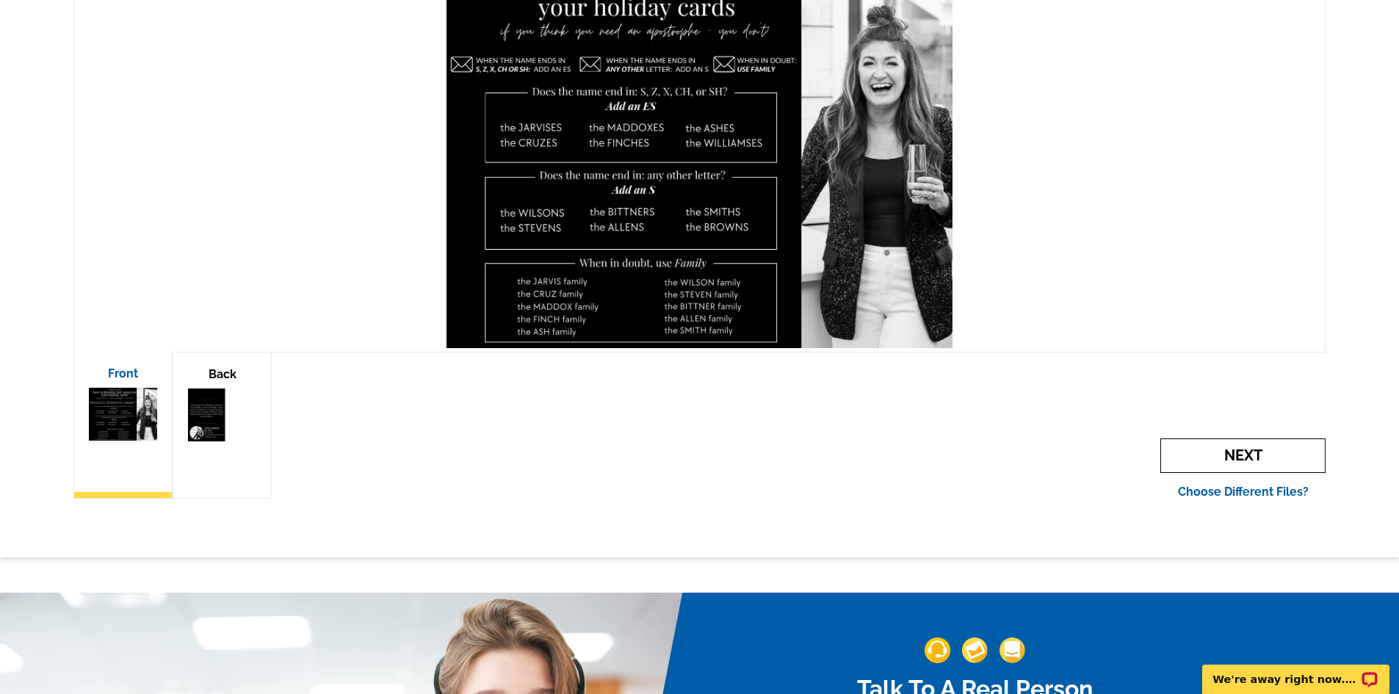
click at [1236, 460] on span "Next" at bounding box center [1242, 455] width 165 height 35
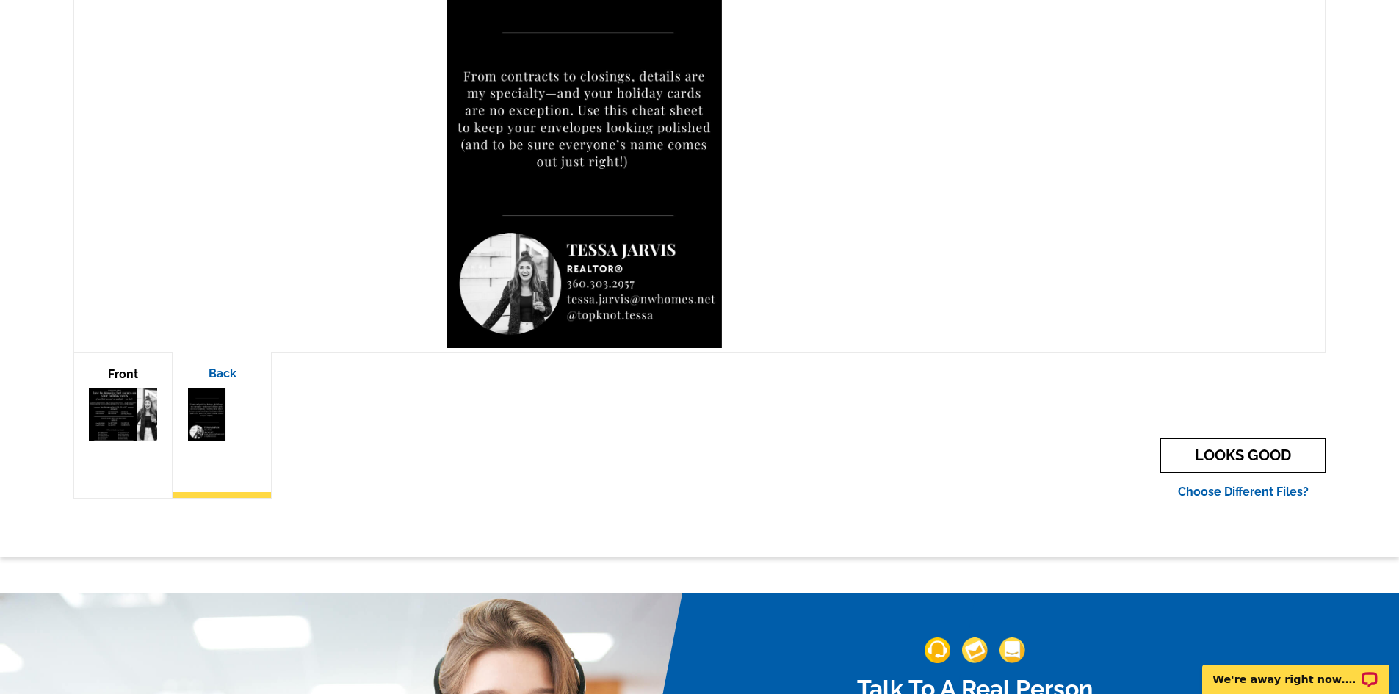
click at [1231, 456] on link "LOOKS GOOD" at bounding box center [1242, 455] width 165 height 35
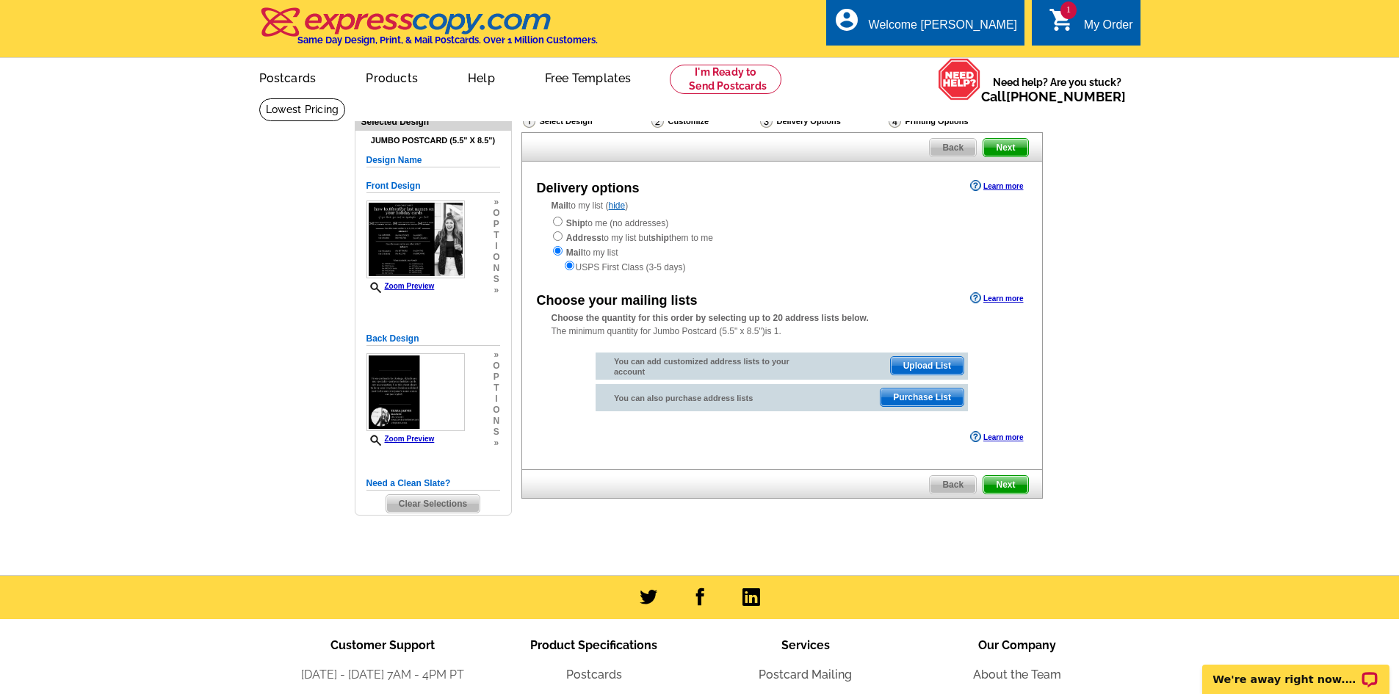
click at [1054, 15] on icon "shopping_cart" at bounding box center [1061, 20] width 26 height 26
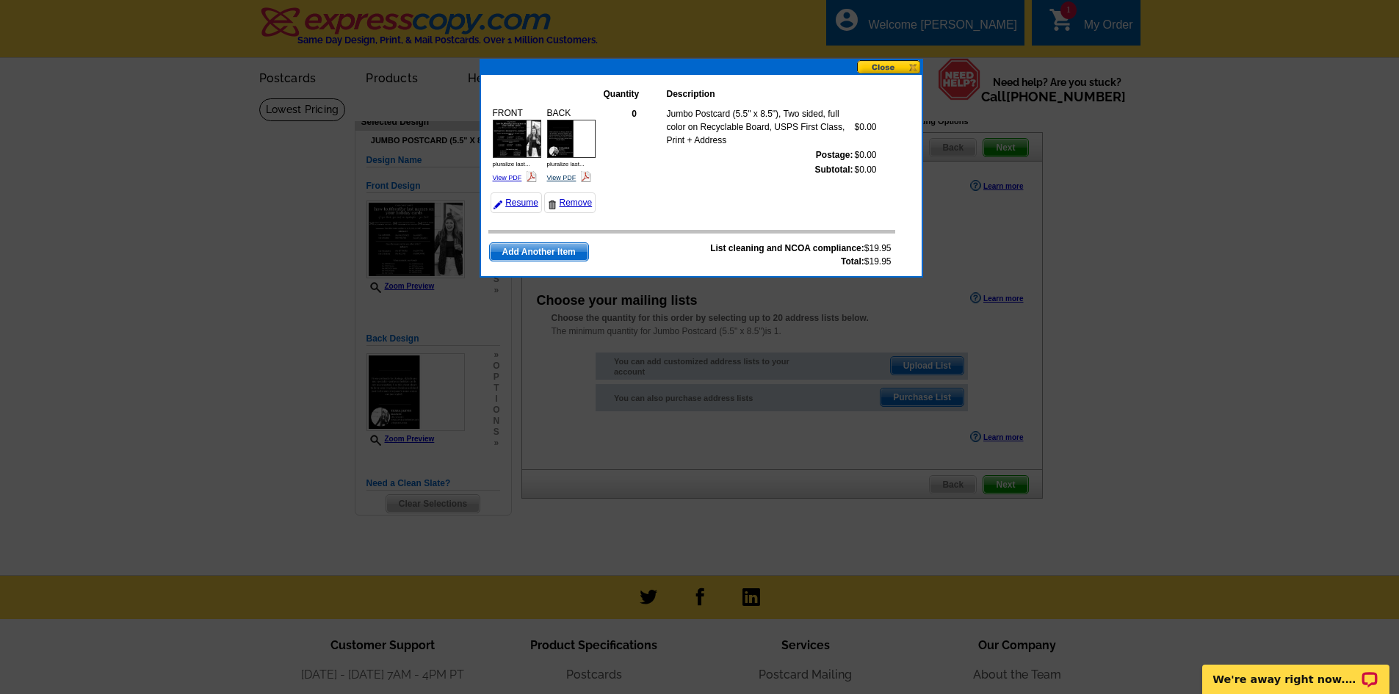
click at [572, 178] on link "View PDF" at bounding box center [561, 177] width 29 height 7
click at [509, 175] on link "View PDF" at bounding box center [507, 177] width 29 height 7
click at [884, 70] on button at bounding box center [889, 67] width 65 height 14
